Goal: Find specific page/section: Find specific page/section

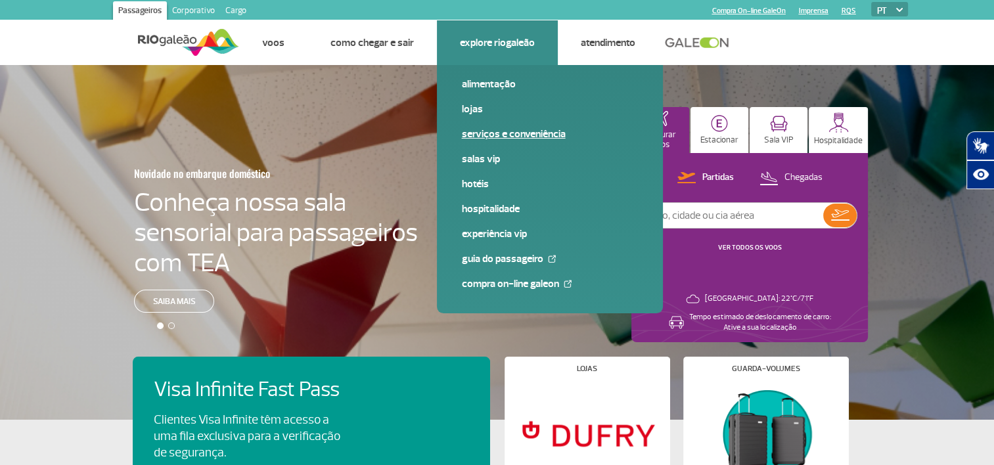
click at [490, 133] on link "Serviços e Conveniência" at bounding box center [550, 134] width 176 height 14
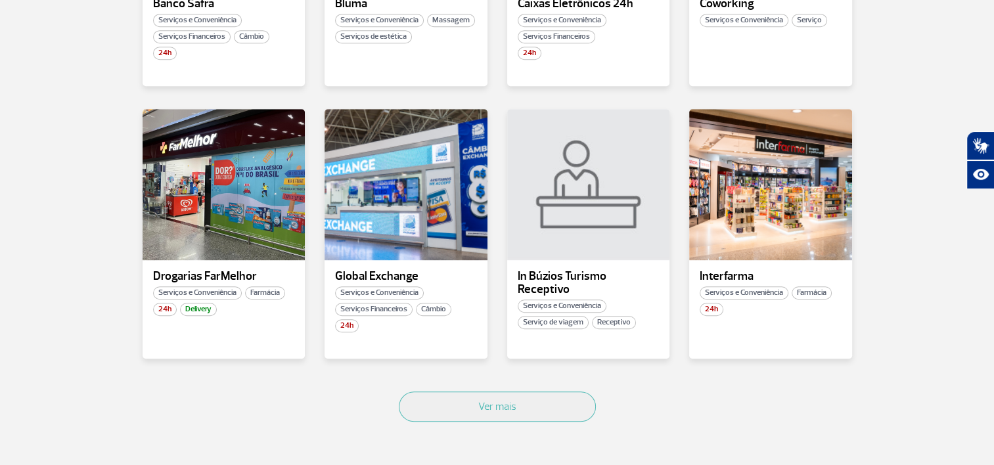
scroll to position [723, 0]
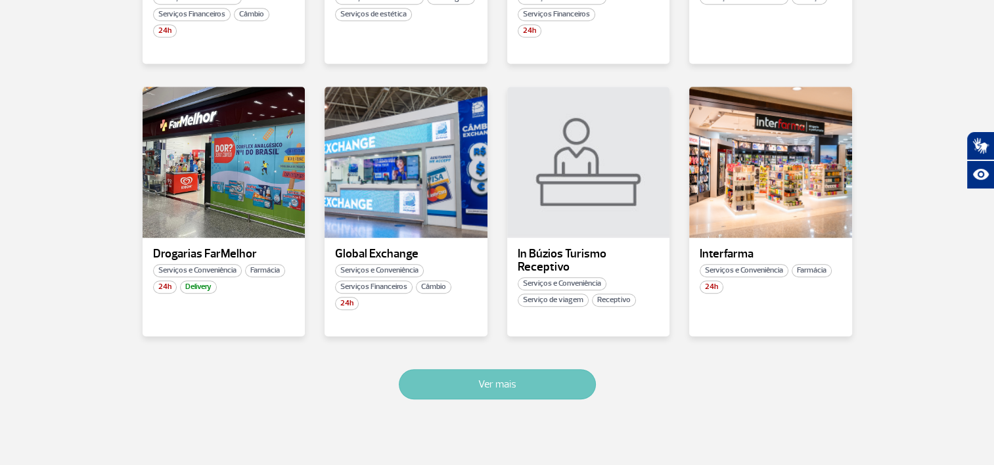
click at [531, 381] on button "Ver mais" at bounding box center [497, 384] width 197 height 30
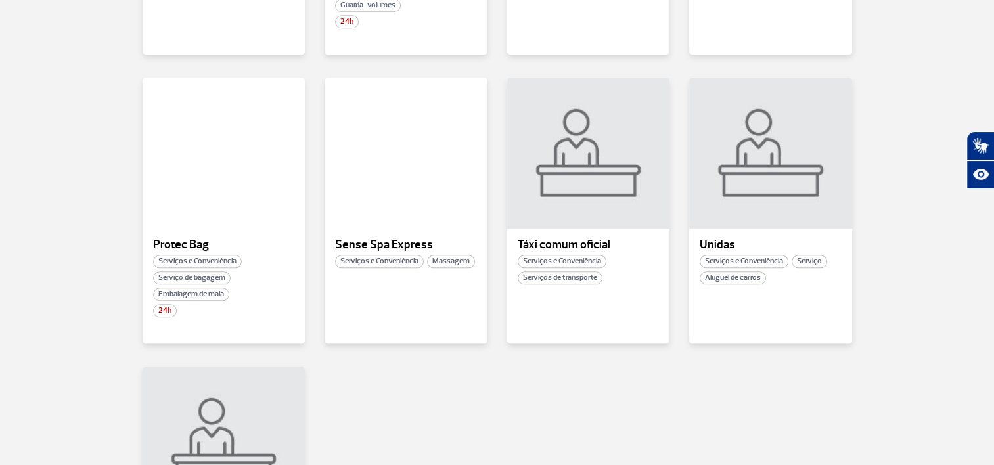
scroll to position [1278, 0]
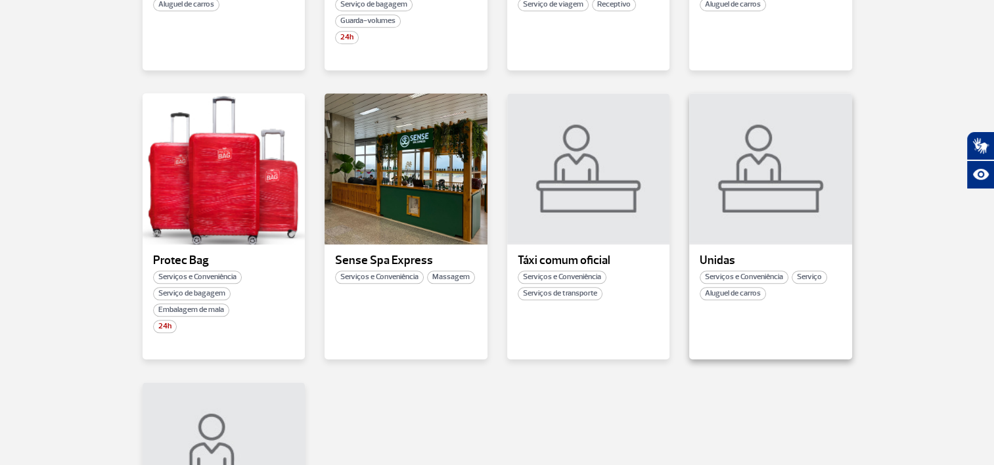
click at [741, 292] on span "Aluguel de carros" at bounding box center [733, 293] width 66 height 13
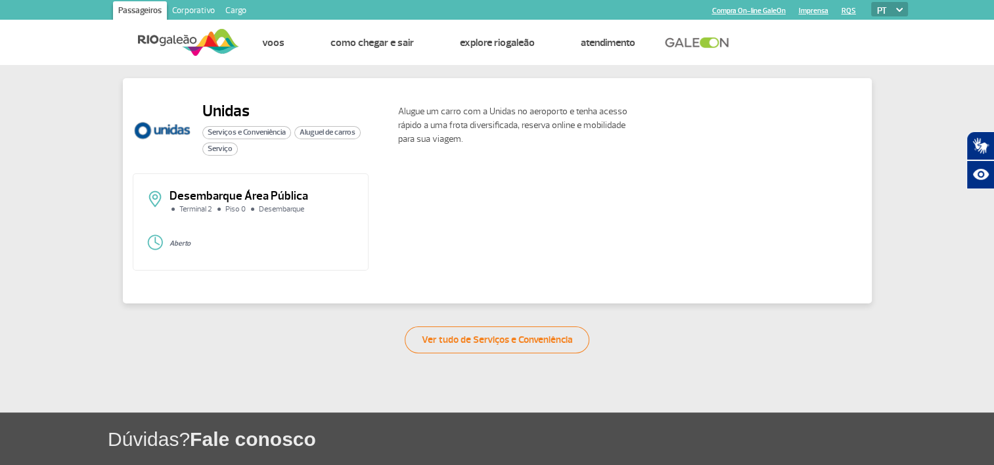
click at [162, 131] on img at bounding box center [162, 130] width 59 height 59
click at [161, 129] on img at bounding box center [162, 130] width 59 height 59
click at [212, 107] on h2 "Unidas" at bounding box center [294, 111] width 185 height 20
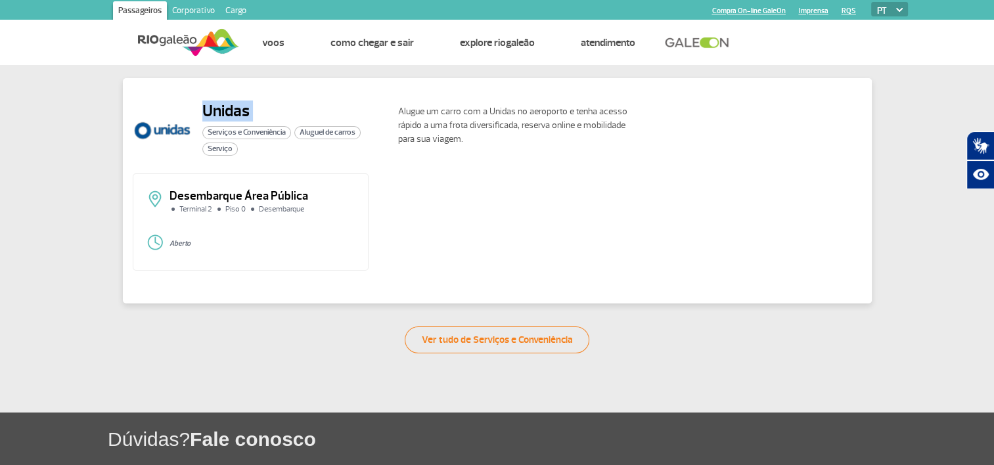
click at [212, 107] on h2 "Unidas" at bounding box center [294, 111] width 185 height 20
